Goal: Information Seeking & Learning: Learn about a topic

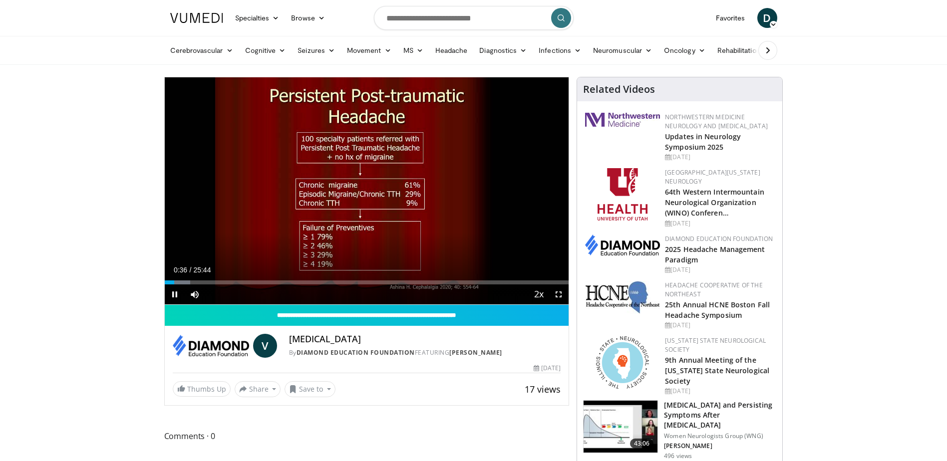
click at [374, 190] on div "10 seconds Tap to unmute" at bounding box center [367, 190] width 404 height 227
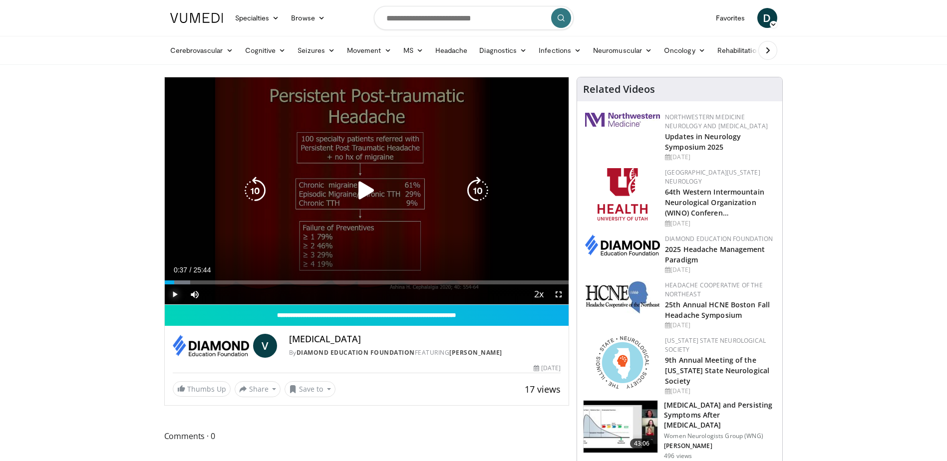
click at [174, 289] on span "Video Player" at bounding box center [175, 295] width 20 height 20
